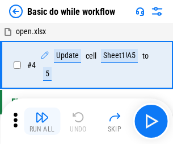
click at [42, 121] on img "button" at bounding box center [42, 117] width 14 height 14
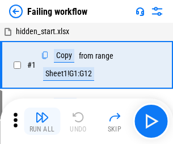
click at [42, 121] on img "button" at bounding box center [42, 117] width 14 height 14
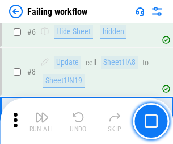
scroll to position [241, 0]
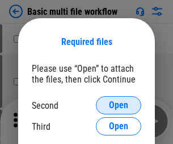
click at [119, 105] on span "Open" at bounding box center [118, 105] width 19 height 9
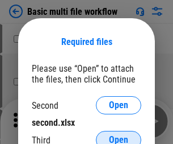
click at [119, 135] on span "Open" at bounding box center [118, 139] width 19 height 9
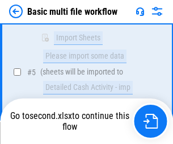
scroll to position [476, 0]
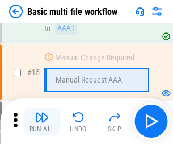
click at [42, 121] on img "button" at bounding box center [42, 117] width 14 height 14
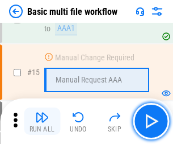
scroll to position [757, 0]
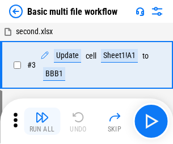
click at [42, 121] on img "button" at bounding box center [42, 117] width 14 height 14
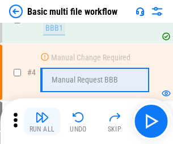
click at [42, 121] on img "button" at bounding box center [42, 117] width 14 height 14
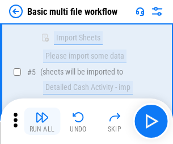
click at [42, 121] on img "button" at bounding box center [42, 117] width 14 height 14
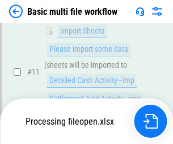
scroll to position [533, 0]
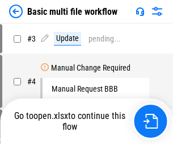
scroll to position [46, 0]
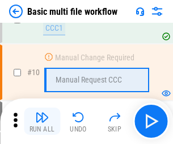
click at [42, 121] on img "button" at bounding box center [42, 117] width 14 height 14
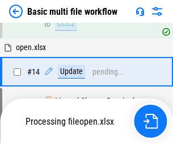
scroll to position [595, 0]
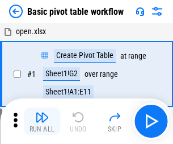
click at [42, 121] on img "button" at bounding box center [42, 117] width 14 height 14
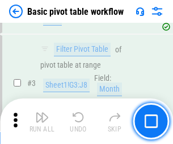
scroll to position [272, 0]
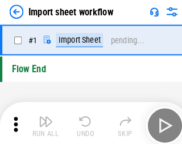
click at [42, 121] on img "button" at bounding box center [45, 117] width 14 height 14
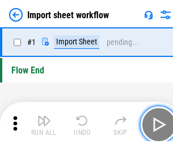
scroll to position [4, 0]
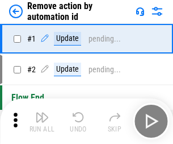
click at [42, 121] on img "button" at bounding box center [42, 117] width 14 height 14
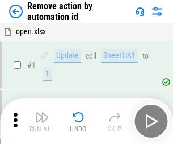
scroll to position [42, 0]
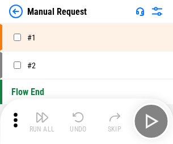
click at [42, 121] on img "button" at bounding box center [42, 117] width 14 height 14
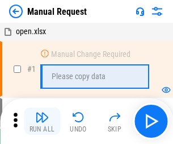
click at [42, 121] on img "button" at bounding box center [42, 117] width 14 height 14
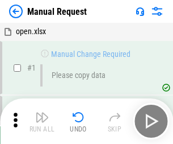
scroll to position [39, 0]
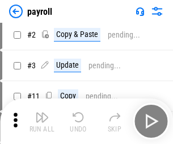
click at [42, 121] on img "button" at bounding box center [42, 117] width 14 height 14
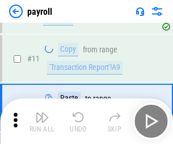
scroll to position [82, 0]
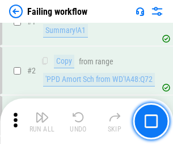
scroll to position [184, 0]
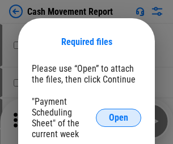
click at [119, 118] on span "Open" at bounding box center [118, 117] width 19 height 9
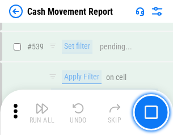
scroll to position [5049, 0]
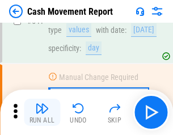
click at [42, 113] on img "button" at bounding box center [42, 109] width 14 height 14
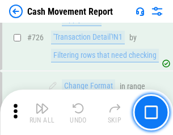
scroll to position [5935, 0]
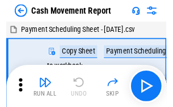
scroll to position [20, 0]
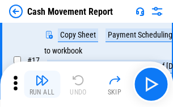
click at [42, 84] on img "button" at bounding box center [42, 80] width 14 height 14
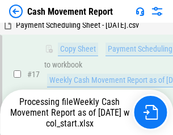
scroll to position [179, 0]
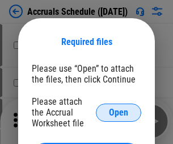
click at [119, 112] on span "Open" at bounding box center [118, 112] width 19 height 9
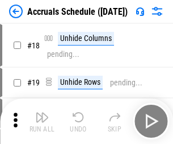
scroll to position [109, 0]
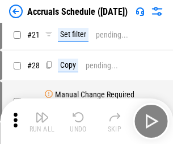
click at [42, 121] on img "button" at bounding box center [42, 117] width 14 height 14
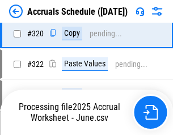
scroll to position [2116, 0]
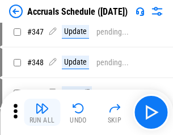
click at [42, 113] on img "button" at bounding box center [42, 109] width 14 height 14
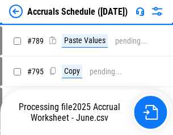
scroll to position [4779, 0]
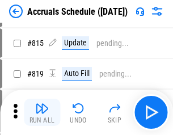
click at [42, 113] on img "button" at bounding box center [42, 109] width 14 height 14
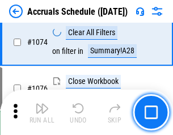
scroll to position [6813, 0]
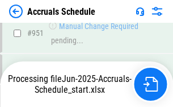
scroll to position [6257, 0]
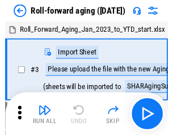
scroll to position [2, 0]
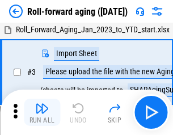
click at [42, 113] on img "button" at bounding box center [42, 109] width 14 height 14
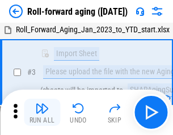
click at [42, 113] on img "button" at bounding box center [42, 109] width 14 height 14
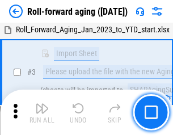
scroll to position [73, 0]
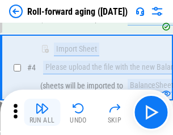
click at [42, 113] on img "button" at bounding box center [42, 109] width 14 height 14
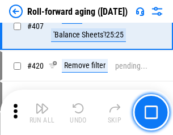
scroll to position [3945, 0]
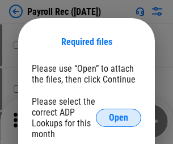
click at [119, 118] on span "Open" at bounding box center [118, 117] width 19 height 9
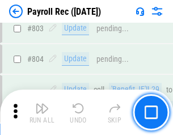
scroll to position [7227, 0]
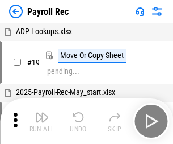
click at [42, 121] on img "button" at bounding box center [42, 117] width 14 height 14
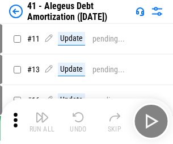
click at [42, 121] on img "button" at bounding box center [42, 117] width 14 height 14
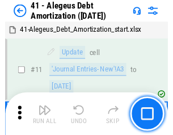
scroll to position [140, 0]
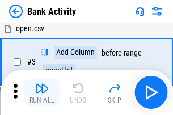
click at [42, 93] on img "button" at bounding box center [42, 89] width 14 height 14
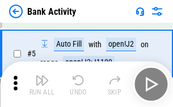
scroll to position [60, 0]
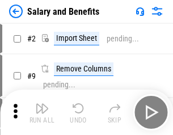
click at [42, 113] on img "button" at bounding box center [42, 109] width 14 height 14
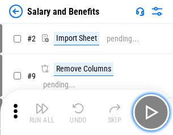
scroll to position [15, 0]
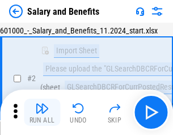
click at [42, 113] on img "button" at bounding box center [42, 109] width 14 height 14
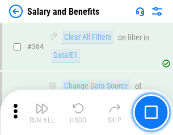
scroll to position [5357, 0]
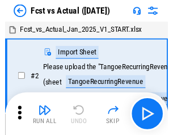
scroll to position [15, 0]
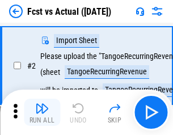
click at [42, 113] on img "button" at bounding box center [42, 109] width 14 height 14
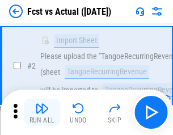
click at [42, 113] on img "button" at bounding box center [42, 109] width 14 height 14
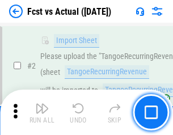
scroll to position [106, 0]
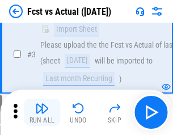
click at [42, 113] on img "button" at bounding box center [42, 109] width 14 height 14
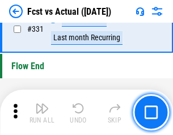
scroll to position [5445, 0]
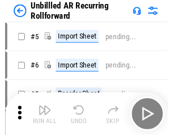
scroll to position [24, 0]
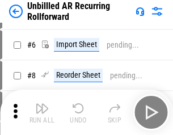
click at [42, 113] on img "button" at bounding box center [42, 109] width 14 height 14
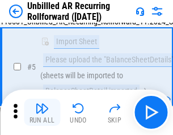
click at [42, 113] on img "button" at bounding box center [42, 109] width 14 height 14
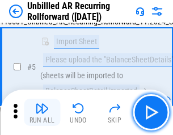
scroll to position [107, 0]
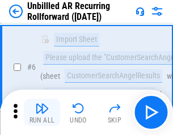
click at [42, 113] on img "button" at bounding box center [42, 109] width 14 height 14
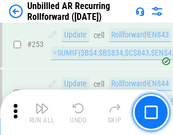
scroll to position [3864, 0]
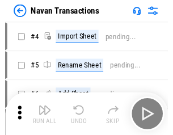
scroll to position [18, 0]
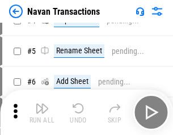
click at [42, 113] on img "button" at bounding box center [42, 109] width 14 height 14
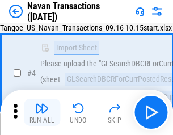
click at [42, 113] on img "button" at bounding box center [42, 109] width 14 height 14
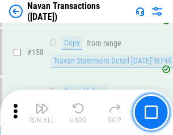
scroll to position [3688, 0]
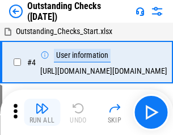
click at [42, 113] on img "button" at bounding box center [42, 109] width 14 height 14
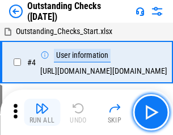
scroll to position [48, 0]
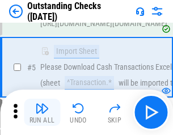
click at [42, 113] on img "button" at bounding box center [42, 109] width 14 height 14
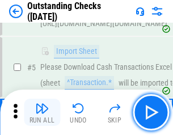
scroll to position [119, 0]
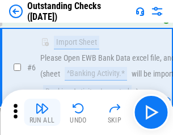
click at [42, 113] on img "button" at bounding box center [42, 109] width 14 height 14
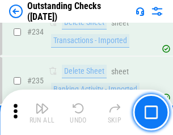
scroll to position [3454, 0]
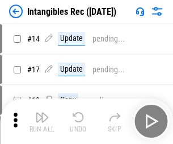
click at [42, 121] on img "button" at bounding box center [42, 117] width 14 height 14
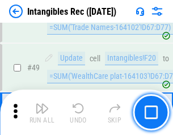
scroll to position [443, 0]
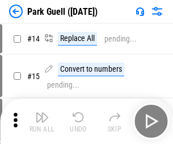
click at [42, 113] on img "button" at bounding box center [42, 117] width 14 height 14
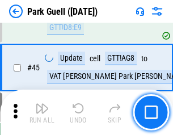
scroll to position [1423, 0]
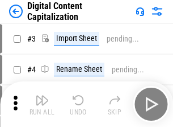
click at [42, 96] on img "button" at bounding box center [42, 100] width 14 height 14
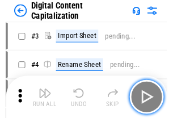
scroll to position [33, 0]
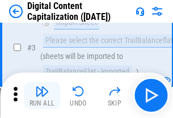
click at [42, 96] on img "button" at bounding box center [42, 92] width 14 height 14
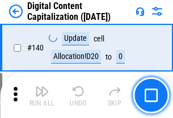
scroll to position [1206, 0]
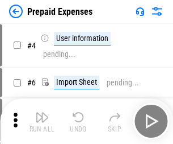
click at [42, 113] on img "button" at bounding box center [42, 117] width 14 height 14
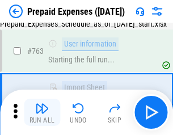
click at [42, 113] on img "button" at bounding box center [42, 109] width 14 height 14
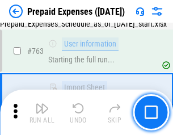
scroll to position [3220, 0]
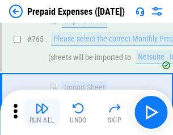
click at [42, 113] on img "button" at bounding box center [42, 109] width 14 height 14
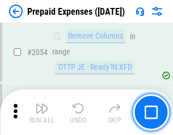
scroll to position [11891, 0]
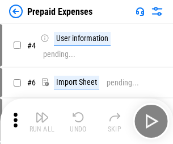
click at [42, 121] on img "button" at bounding box center [42, 117] width 14 height 14
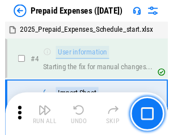
scroll to position [50, 0]
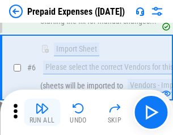
click at [42, 113] on img "button" at bounding box center [42, 109] width 14 height 14
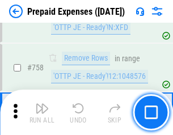
scroll to position [4053, 0]
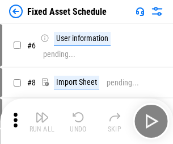
click at [42, 121] on img "button" at bounding box center [42, 117] width 14 height 14
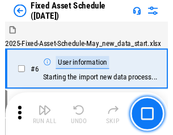
scroll to position [61, 0]
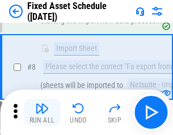
click at [42, 113] on img "button" at bounding box center [42, 109] width 14 height 14
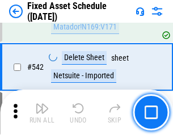
scroll to position [4056, 0]
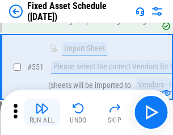
click at [42, 113] on img "button" at bounding box center [42, 109] width 14 height 14
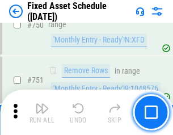
scroll to position [5546, 0]
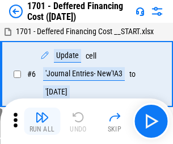
click at [42, 121] on img "button" at bounding box center [42, 117] width 14 height 14
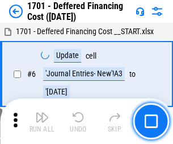
scroll to position [137, 0]
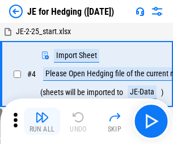
click at [42, 113] on img "button" at bounding box center [42, 117] width 14 height 14
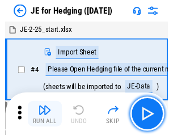
scroll to position [2, 0]
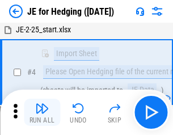
click at [42, 113] on img "button" at bounding box center [42, 109] width 14 height 14
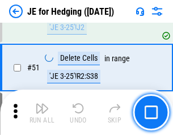
scroll to position [737, 0]
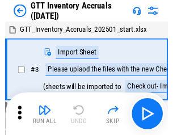
scroll to position [2, 0]
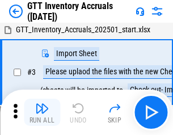
click at [42, 113] on img "button" at bounding box center [42, 109] width 14 height 14
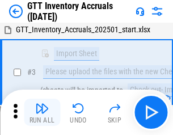
click at [42, 113] on img "button" at bounding box center [42, 109] width 14 height 14
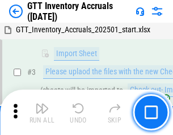
scroll to position [73, 0]
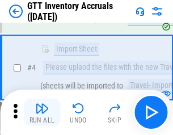
click at [42, 113] on img "button" at bounding box center [42, 109] width 14 height 14
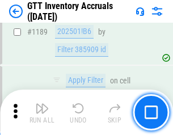
scroll to position [9289, 0]
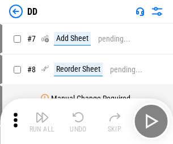
click at [42, 121] on img "button" at bounding box center [42, 117] width 14 height 14
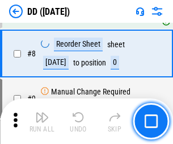
scroll to position [110, 0]
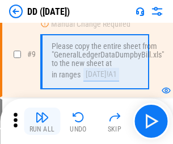
click at [42, 121] on img "button" at bounding box center [42, 117] width 14 height 14
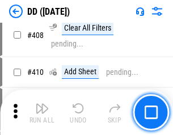
scroll to position [5090, 0]
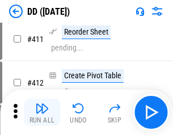
click at [42, 113] on img "button" at bounding box center [42, 109] width 14 height 14
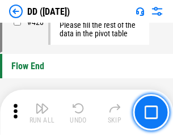
scroll to position [5445, 0]
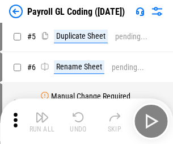
click at [42, 121] on img "button" at bounding box center [42, 117] width 14 height 14
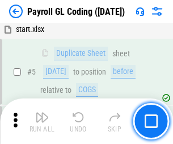
scroll to position [137, 0]
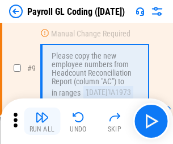
click at [42, 121] on img "button" at bounding box center [42, 117] width 14 height 14
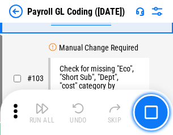
scroll to position [2669, 0]
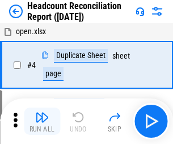
click at [42, 121] on img "button" at bounding box center [42, 117] width 14 height 14
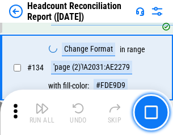
scroll to position [1367, 0]
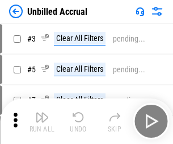
click at [42, 121] on img "button" at bounding box center [42, 117] width 14 height 14
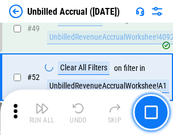
scroll to position [1032, 0]
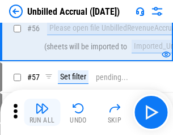
click at [42, 113] on img "button" at bounding box center [42, 109] width 14 height 14
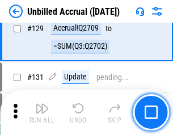
scroll to position [3388, 0]
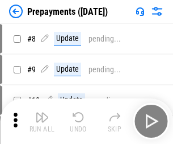
click at [42, 121] on img "button" at bounding box center [42, 117] width 14 height 14
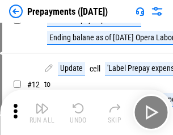
scroll to position [71, 0]
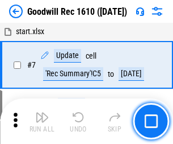
scroll to position [195, 0]
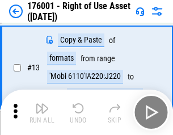
scroll to position [73, 0]
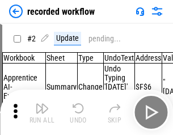
click at [42, 113] on img "button" at bounding box center [42, 109] width 14 height 14
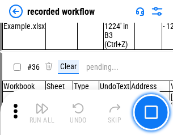
scroll to position [3556, 0]
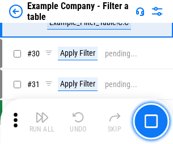
scroll to position [1041, 0]
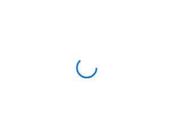
scroll to position [18, 0]
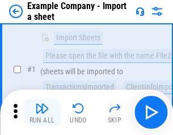
click at [42, 113] on img "button" at bounding box center [42, 109] width 14 height 14
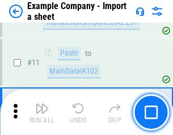
scroll to position [251, 0]
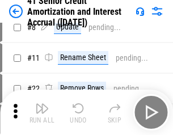
click at [42, 113] on img "button" at bounding box center [42, 109] width 14 height 14
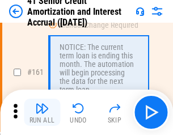
click at [42, 113] on img "button" at bounding box center [42, 109] width 14 height 14
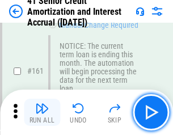
scroll to position [1217, 0]
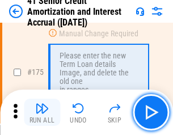
click at [42, 113] on img "button" at bounding box center [42, 109] width 14 height 14
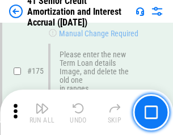
scroll to position [1332, 0]
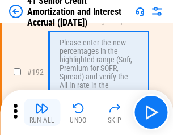
click at [42, 113] on img "button" at bounding box center [42, 109] width 14 height 14
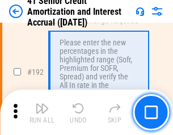
scroll to position [1452, 0]
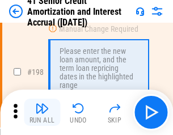
click at [42, 113] on img "button" at bounding box center [42, 109] width 14 height 14
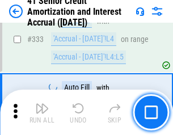
scroll to position [2906, 0]
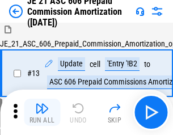
click at [42, 113] on img "button" at bounding box center [42, 109] width 14 height 14
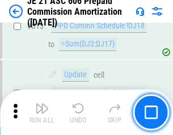
scroll to position [2124, 0]
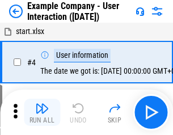
click at [42, 113] on img "button" at bounding box center [42, 109] width 14 height 14
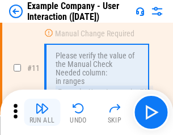
click at [42, 113] on img "button" at bounding box center [42, 109] width 14 height 14
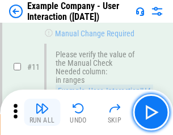
scroll to position [246, 0]
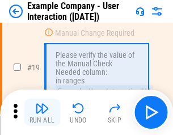
click at [42, 113] on img "button" at bounding box center [42, 109] width 14 height 14
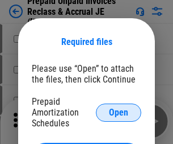
click at [119, 112] on span "Open" at bounding box center [118, 112] width 19 height 9
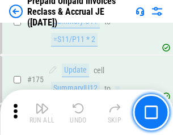
scroll to position [1536, 0]
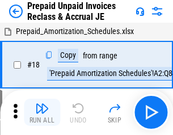
click at [42, 113] on img "button" at bounding box center [42, 109] width 14 height 14
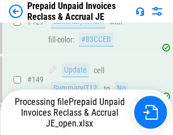
scroll to position [1536, 0]
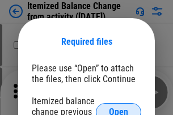
click at [119, 108] on span "Open" at bounding box center [118, 112] width 19 height 9
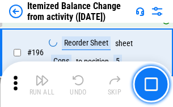
scroll to position [2189, 0]
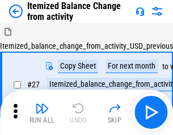
scroll to position [18, 0]
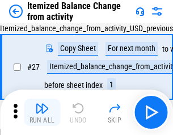
click at [42, 113] on img "button" at bounding box center [42, 109] width 14 height 14
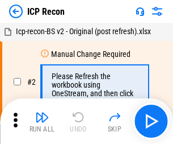
scroll to position [5, 0]
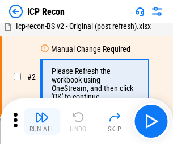
click at [42, 121] on img "button" at bounding box center [42, 117] width 14 height 14
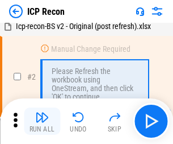
click at [42, 121] on img "button" at bounding box center [42, 117] width 14 height 14
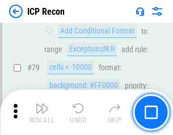
scroll to position [1115, 0]
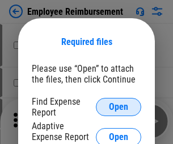
click at [119, 107] on span "Open" at bounding box center [118, 106] width 19 height 9
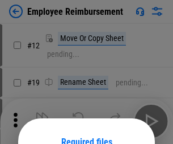
scroll to position [100, 0]
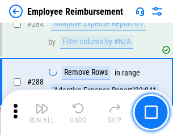
scroll to position [3092, 0]
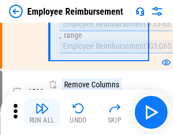
click at [42, 113] on img "button" at bounding box center [42, 109] width 14 height 14
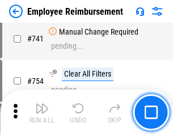
scroll to position [7981, 0]
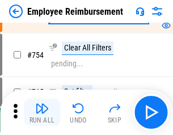
click at [42, 113] on img "button" at bounding box center [42, 109] width 14 height 14
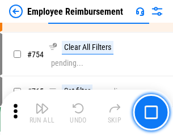
click at [42, 113] on img "button" at bounding box center [42, 109] width 14 height 14
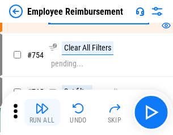
click at [42, 113] on img "button" at bounding box center [42, 109] width 14 height 14
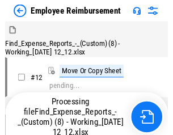
scroll to position [39, 0]
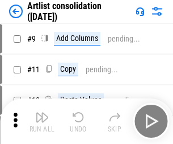
click at [42, 121] on img "button" at bounding box center [42, 117] width 14 height 14
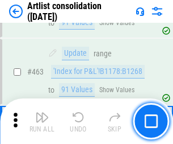
scroll to position [4981, 0]
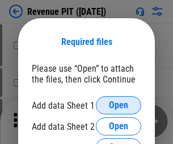
click at [119, 105] on span "Open" at bounding box center [118, 105] width 19 height 9
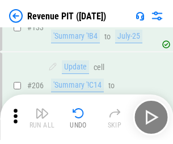
scroll to position [1156, 0]
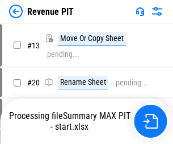
scroll to position [13, 0]
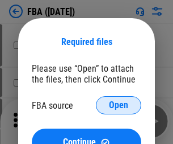
click at [119, 105] on span "Open" at bounding box center [118, 105] width 19 height 9
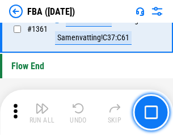
scroll to position [12217, 0]
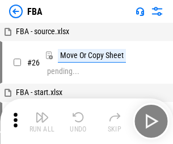
scroll to position [11, 0]
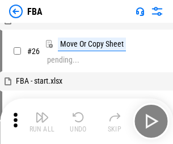
click at [42, 121] on img "button" at bounding box center [42, 117] width 14 height 14
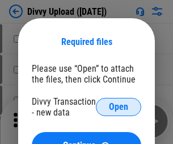
click at [119, 107] on span "Open" at bounding box center [118, 106] width 19 height 9
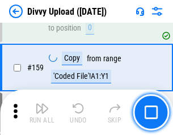
scroll to position [1178, 0]
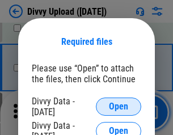
click at [119, 107] on span "Open" at bounding box center [118, 106] width 19 height 9
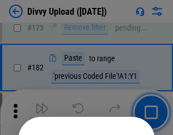
scroll to position [1277, 0]
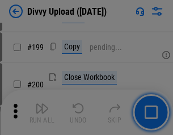
scroll to position [1654, 0]
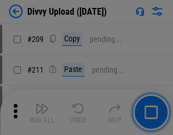
scroll to position [1932, 0]
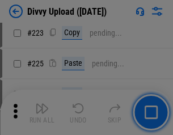
scroll to position [2270, 0]
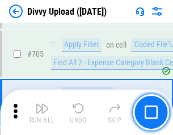
scroll to position [7782, 0]
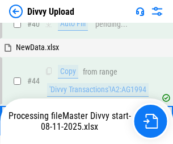
scroll to position [125, 0]
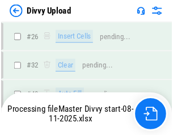
scroll to position [1178, 0]
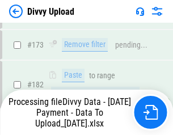
scroll to position [1273, 0]
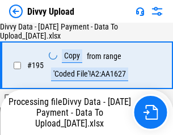
scroll to position [1590, 0]
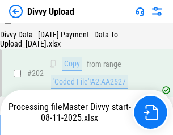
scroll to position [1841, 0]
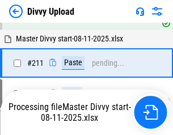
scroll to position [2198, 0]
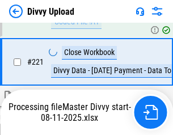
scroll to position [2527, 0]
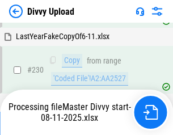
scroll to position [2823, 0]
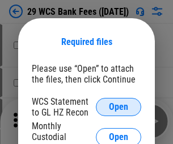
click at [119, 107] on span "Open" at bounding box center [118, 106] width 19 height 9
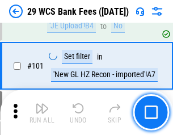
scroll to position [1109, 0]
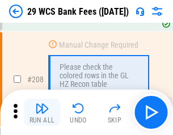
click at [42, 113] on img "button" at bounding box center [42, 109] width 14 height 14
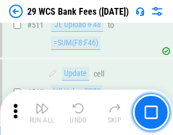
scroll to position [5723, 0]
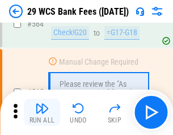
click at [42, 113] on img "button" at bounding box center [42, 109] width 14 height 14
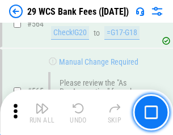
scroll to position [6152, 0]
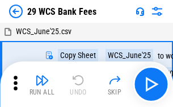
scroll to position [20, 0]
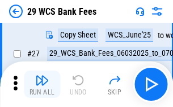
click at [42, 84] on img "button" at bounding box center [42, 80] width 14 height 14
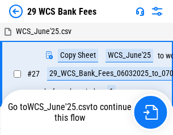
scroll to position [6, 0]
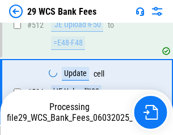
scroll to position [6005, 0]
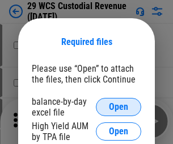
click at [119, 107] on span "Open" at bounding box center [118, 106] width 19 height 9
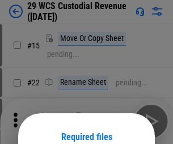
scroll to position [95, 0]
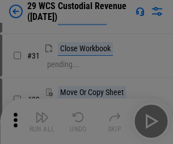
scroll to position [244, 0]
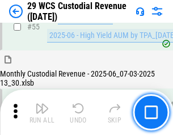
scroll to position [853, 0]
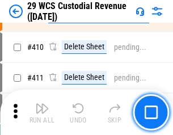
click at [42, 113] on img "button" at bounding box center [42, 109] width 14 height 14
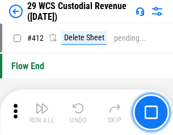
scroll to position [5433, 0]
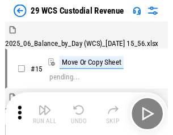
scroll to position [27, 0]
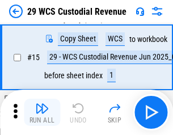
click at [42, 113] on img "button" at bounding box center [42, 109] width 14 height 14
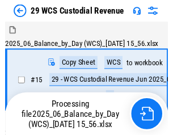
scroll to position [27, 0]
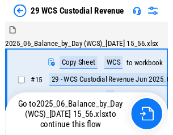
scroll to position [21, 0]
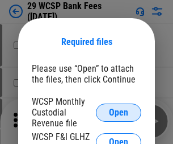
click at [119, 112] on span "Open" at bounding box center [118, 112] width 19 height 9
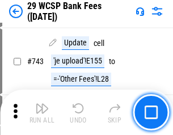
scroll to position [5733, 0]
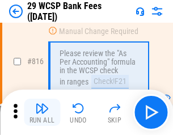
click at [42, 113] on img "button" at bounding box center [42, 109] width 14 height 14
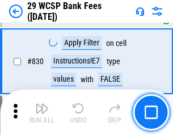
scroll to position [7218, 0]
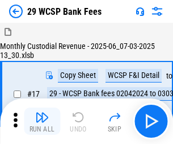
click at [42, 113] on img "button" at bounding box center [42, 117] width 14 height 14
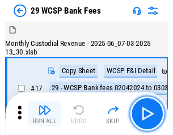
scroll to position [27, 0]
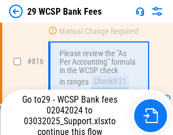
scroll to position [6995, 0]
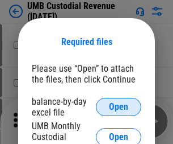
click at [119, 107] on span "Open" at bounding box center [118, 106] width 19 height 9
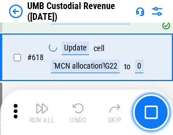
scroll to position [5861, 0]
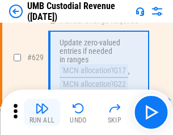
click at [42, 113] on img "button" at bounding box center [42, 109] width 14 height 14
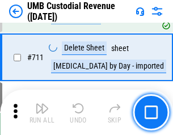
scroll to position [6925, 0]
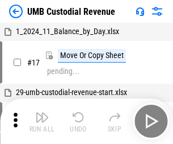
scroll to position [9, 0]
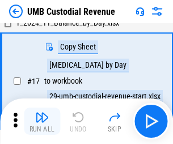
click at [42, 121] on img "button" at bounding box center [42, 117] width 14 height 14
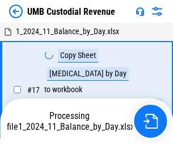
scroll to position [9, 0]
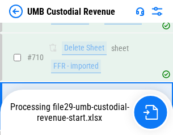
scroll to position [6850, 0]
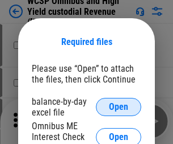
click at [119, 107] on span "Open" at bounding box center [118, 106] width 19 height 9
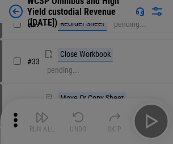
scroll to position [260, 0]
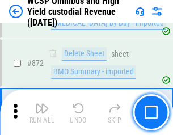
scroll to position [9628, 0]
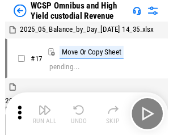
scroll to position [6, 0]
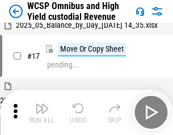
click at [42, 113] on img "button" at bounding box center [42, 109] width 14 height 14
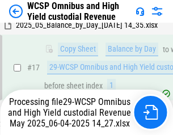
scroll to position [237, 0]
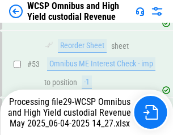
scroll to position [832, 0]
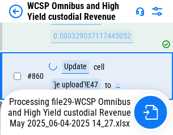
scroll to position [9553, 0]
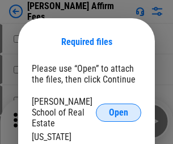
click at [119, 108] on span "Open" at bounding box center [118, 112] width 19 height 9
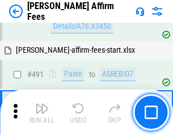
scroll to position [3093, 0]
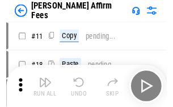
scroll to position [11, 0]
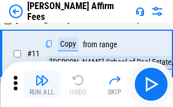
click at [42, 84] on img "button" at bounding box center [42, 80] width 14 height 14
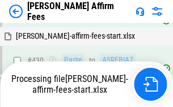
scroll to position [2582, 0]
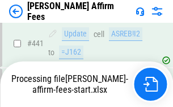
scroll to position [2983, 0]
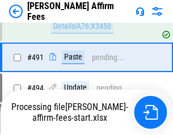
scroll to position [3093, 0]
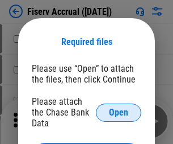
click at [119, 108] on span "Open" at bounding box center [118, 112] width 19 height 9
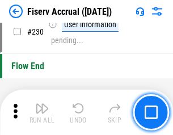
scroll to position [3605, 0]
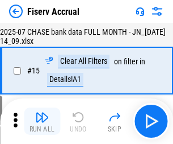
click at [42, 121] on img "button" at bounding box center [42, 117] width 14 height 14
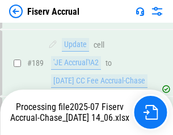
scroll to position [2991, 0]
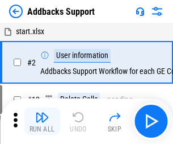
click at [42, 113] on img "button" at bounding box center [42, 117] width 14 height 14
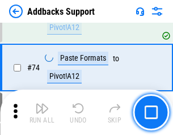
scroll to position [828, 0]
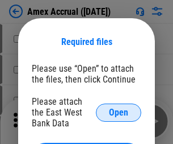
click at [119, 112] on span "Open" at bounding box center [118, 112] width 19 height 9
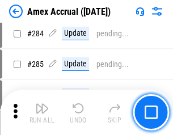
scroll to position [3115, 0]
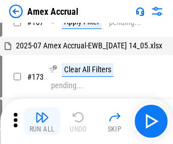
click at [42, 121] on img "button" at bounding box center [42, 117] width 14 height 14
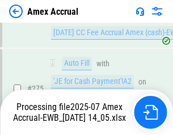
scroll to position [3390, 0]
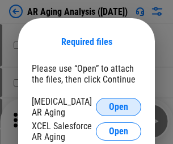
click at [119, 105] on span "Open" at bounding box center [118, 106] width 19 height 9
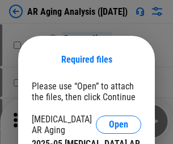
scroll to position [18, 0]
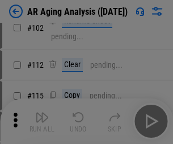
scroll to position [156, 0]
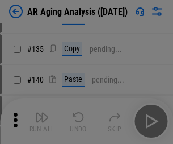
scroll to position [342, 0]
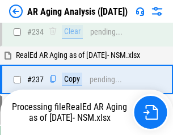
scroll to position [1763, 0]
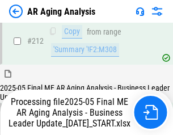
scroll to position [1750, 0]
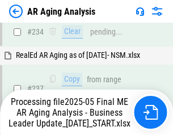
scroll to position [1797, 0]
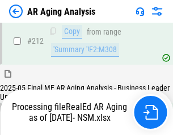
scroll to position [1701, 0]
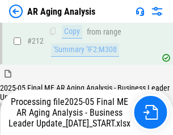
scroll to position [1710, 0]
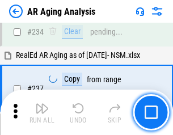
scroll to position [1750, 0]
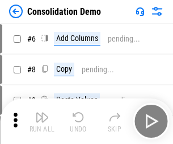
click at [42, 121] on img "button" at bounding box center [42, 117] width 14 height 14
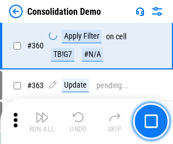
scroll to position [3813, 0]
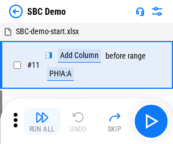
click at [42, 121] on img "button" at bounding box center [42, 117] width 14 height 14
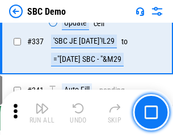
scroll to position [2993, 0]
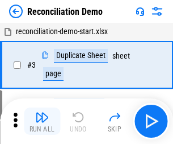
click at [42, 121] on img "button" at bounding box center [42, 117] width 14 height 14
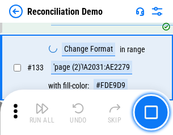
scroll to position [1351, 0]
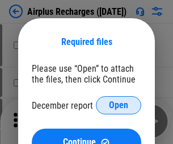
click at [119, 105] on span "Open" at bounding box center [118, 105] width 19 height 9
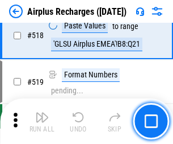
scroll to position [4895, 0]
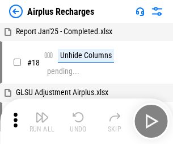
click at [42, 121] on img "button" at bounding box center [42, 117] width 14 height 14
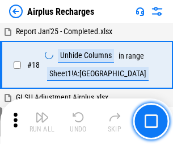
scroll to position [50, 0]
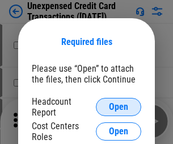
click at [119, 107] on span "Open" at bounding box center [118, 106] width 19 height 9
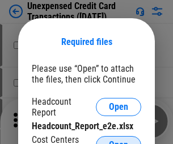
click at [119, 140] on span "Open" at bounding box center [118, 144] width 19 height 9
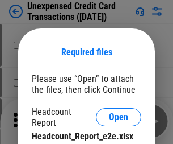
scroll to position [10, 0]
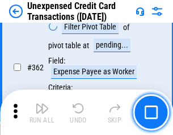
scroll to position [2925, 0]
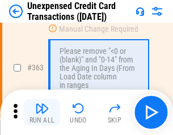
click at [42, 113] on img "button" at bounding box center [42, 109] width 14 height 14
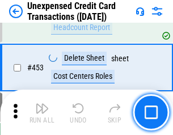
scroll to position [3880, 0]
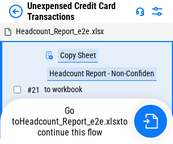
scroll to position [18, 0]
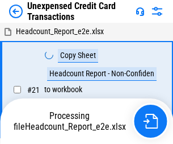
scroll to position [18, 0]
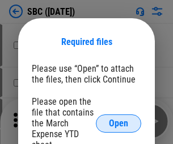
click at [119, 123] on span "Open" at bounding box center [118, 123] width 19 height 9
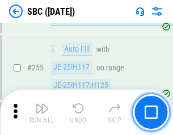
scroll to position [2223, 0]
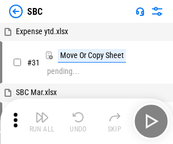
scroll to position [11, 0]
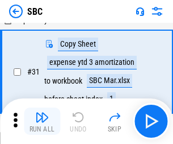
click at [42, 121] on img "button" at bounding box center [42, 117] width 14 height 14
